Goal: Find specific page/section: Find specific page/section

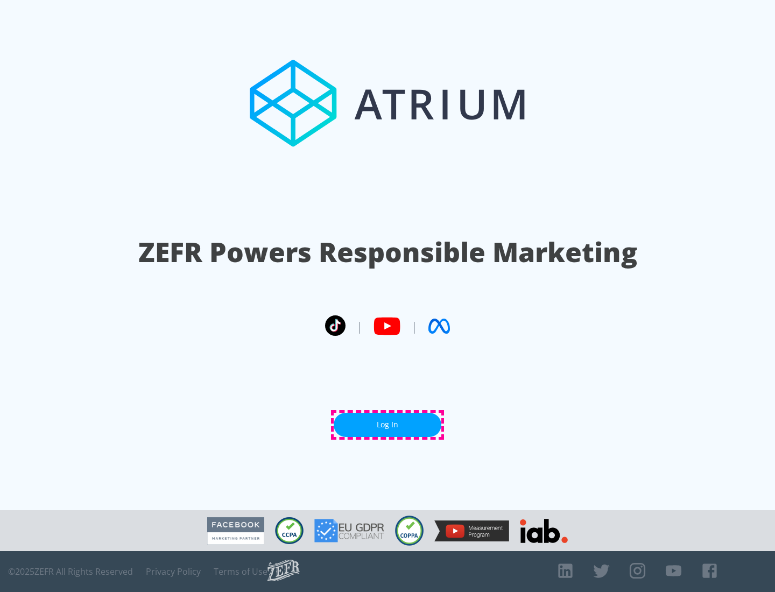
click at [387, 424] on link "Log In" at bounding box center [388, 425] width 108 height 24
